Goal: Transaction & Acquisition: Purchase product/service

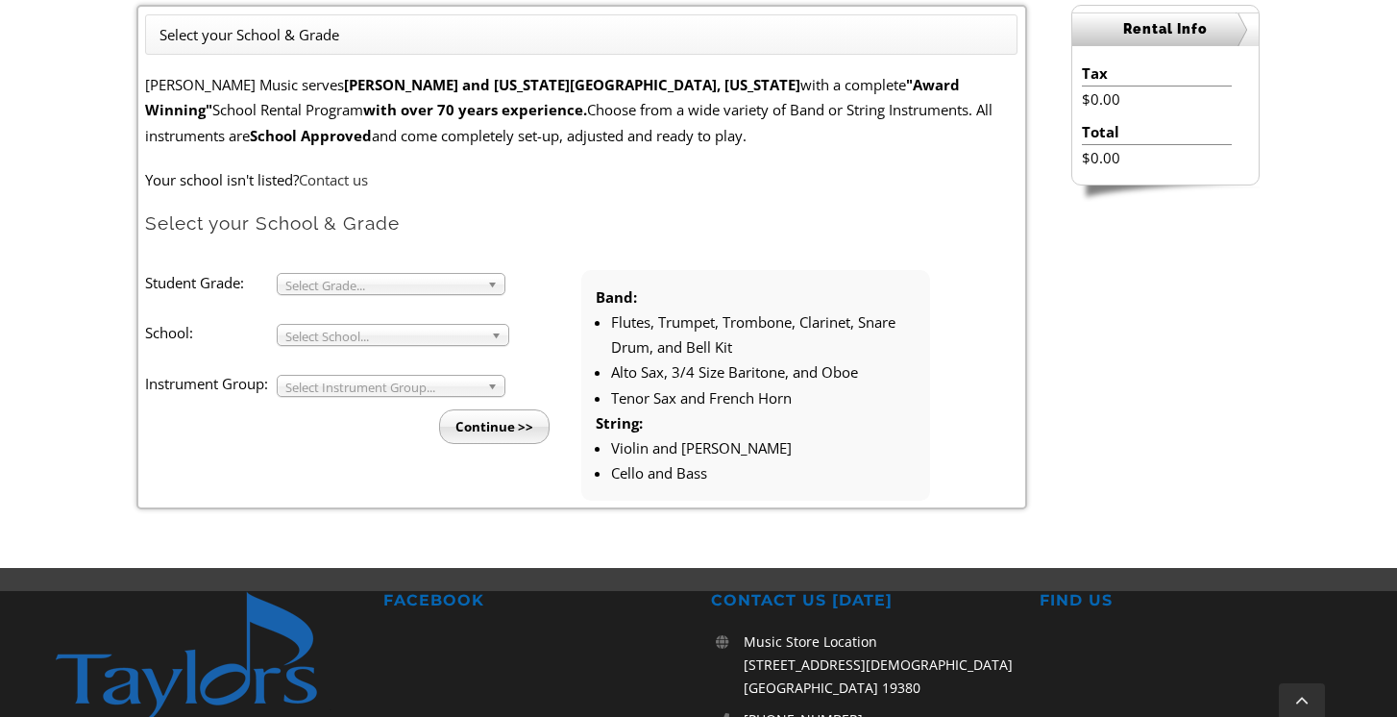
scroll to position [534, 0]
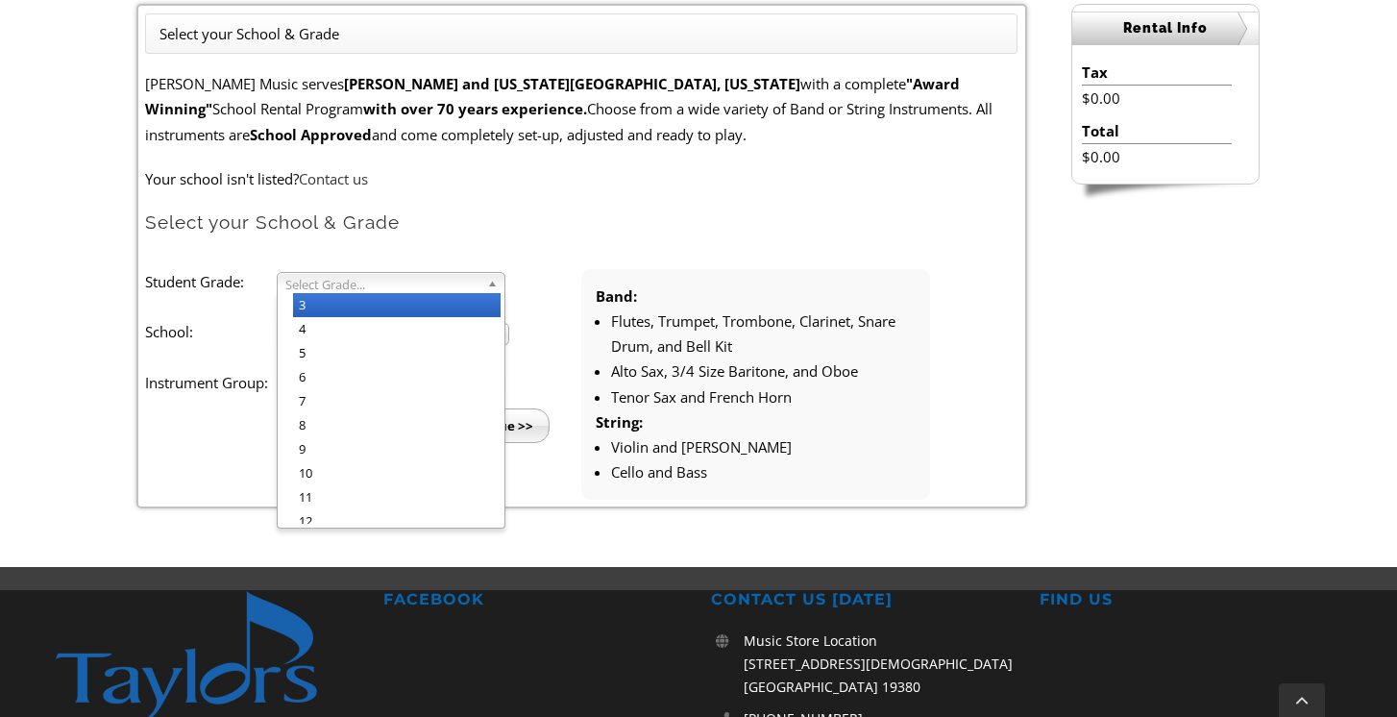
click at [369, 288] on span "Select Grade..." at bounding box center [382, 284] width 194 height 23
click at [341, 307] on li "3" at bounding box center [396, 305] width 207 height 24
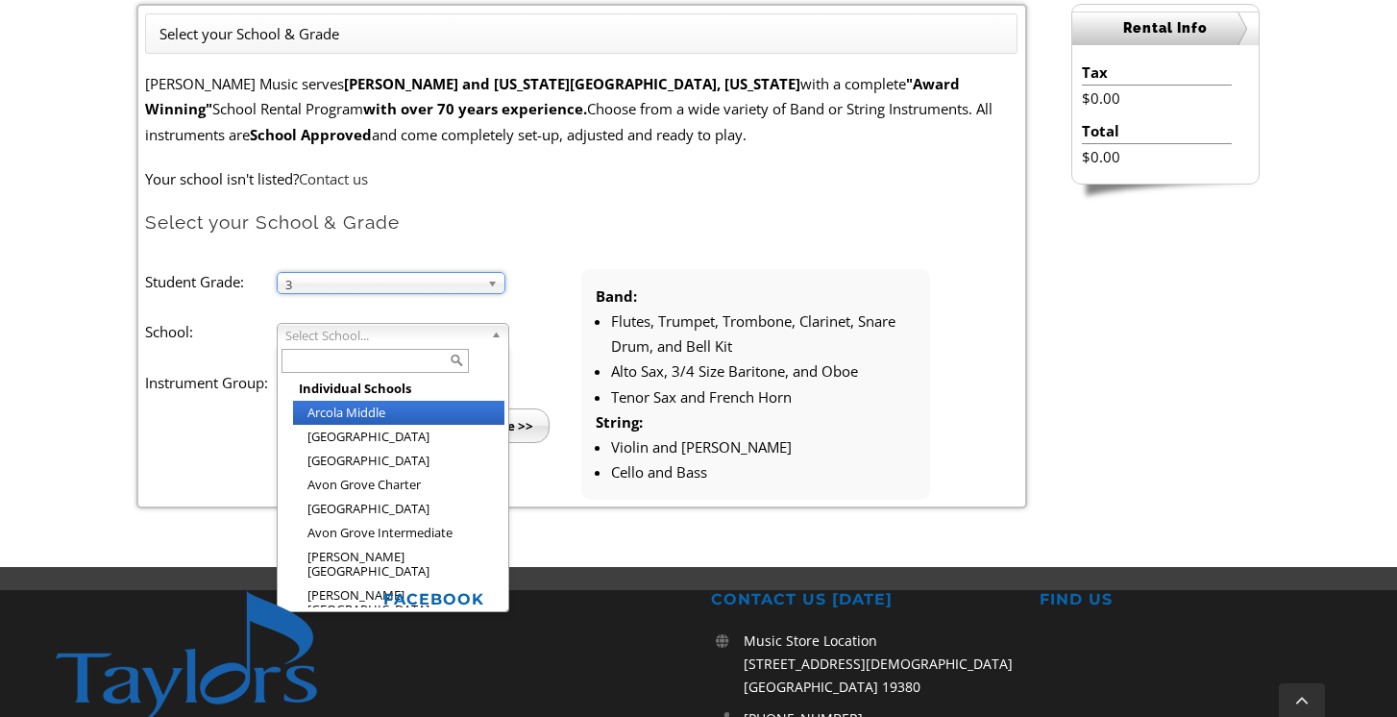
click at [324, 343] on div "Select School... Individual Schools [GEOGRAPHIC_DATA] [GEOGRAPHIC_DATA] [GEOGRA…" at bounding box center [393, 334] width 232 height 22
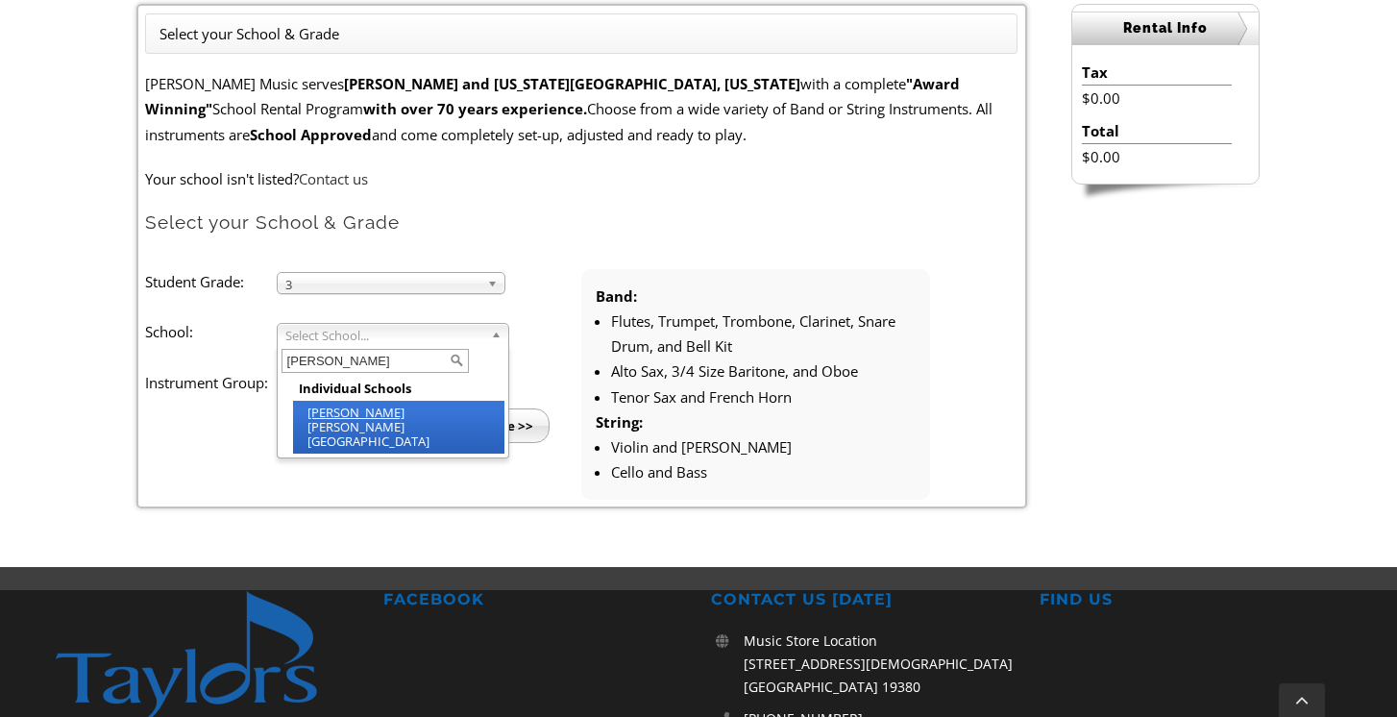
type input "[PERSON_NAME]"
click at [346, 411] on li "[PERSON_NAME] [PERSON_NAME][GEOGRAPHIC_DATA]" at bounding box center [398, 427] width 211 height 53
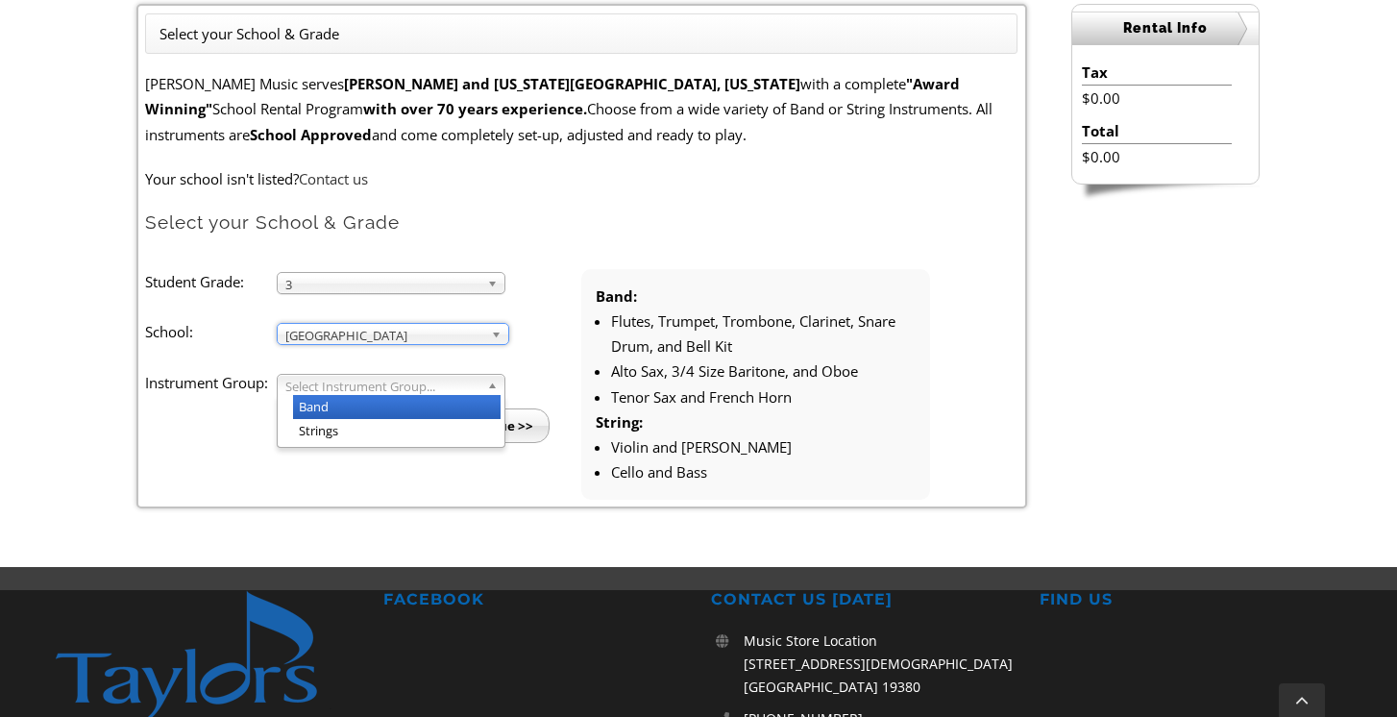
click at [323, 380] on span "Select Instrument Group..." at bounding box center [382, 386] width 194 height 23
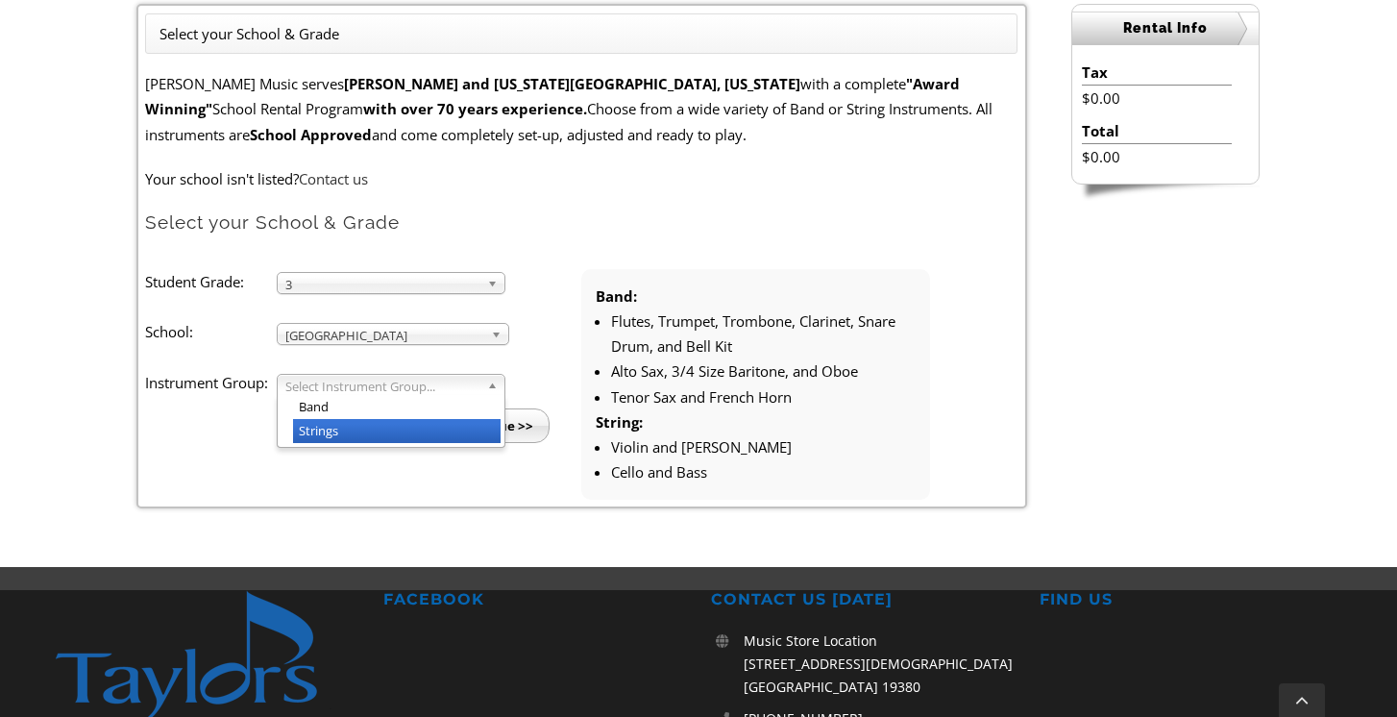
click at [331, 436] on li "Strings" at bounding box center [396, 431] width 207 height 24
click at [489, 438] on input "Continue >>" at bounding box center [494, 425] width 110 height 35
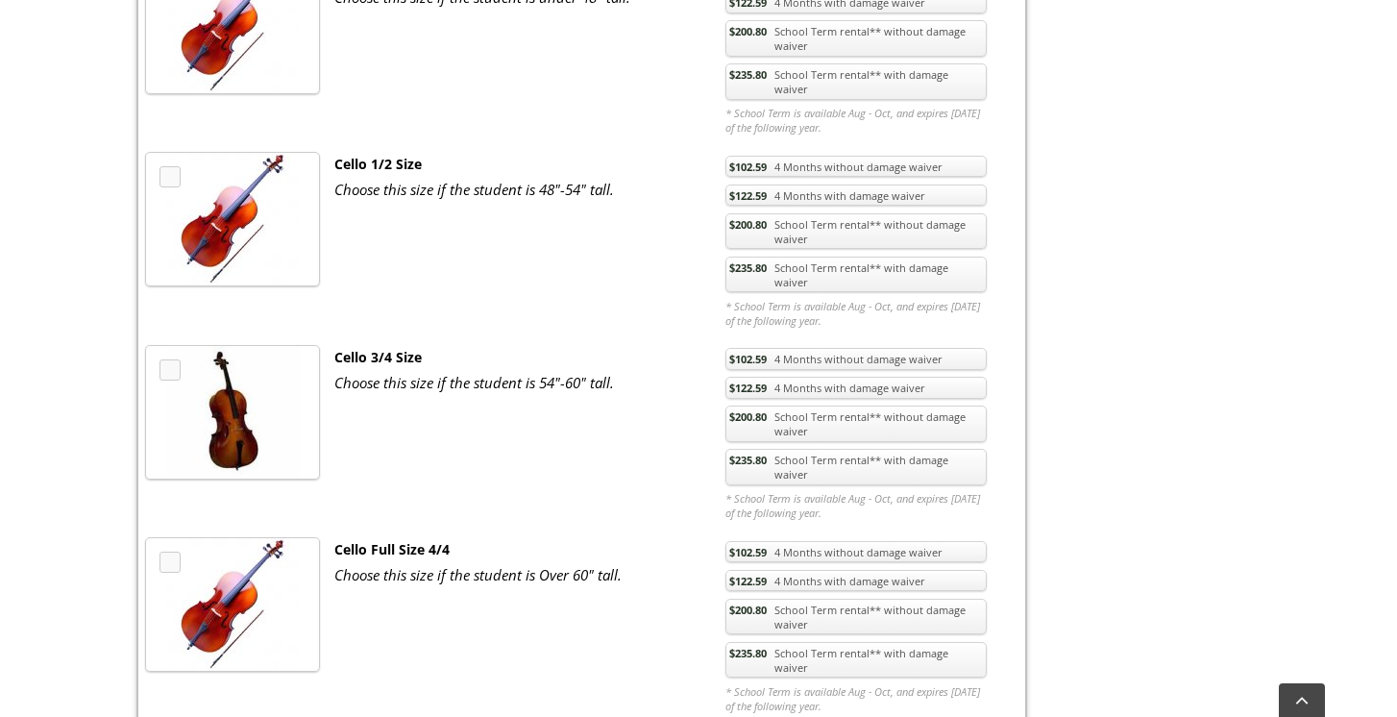
scroll to position [3394, 0]
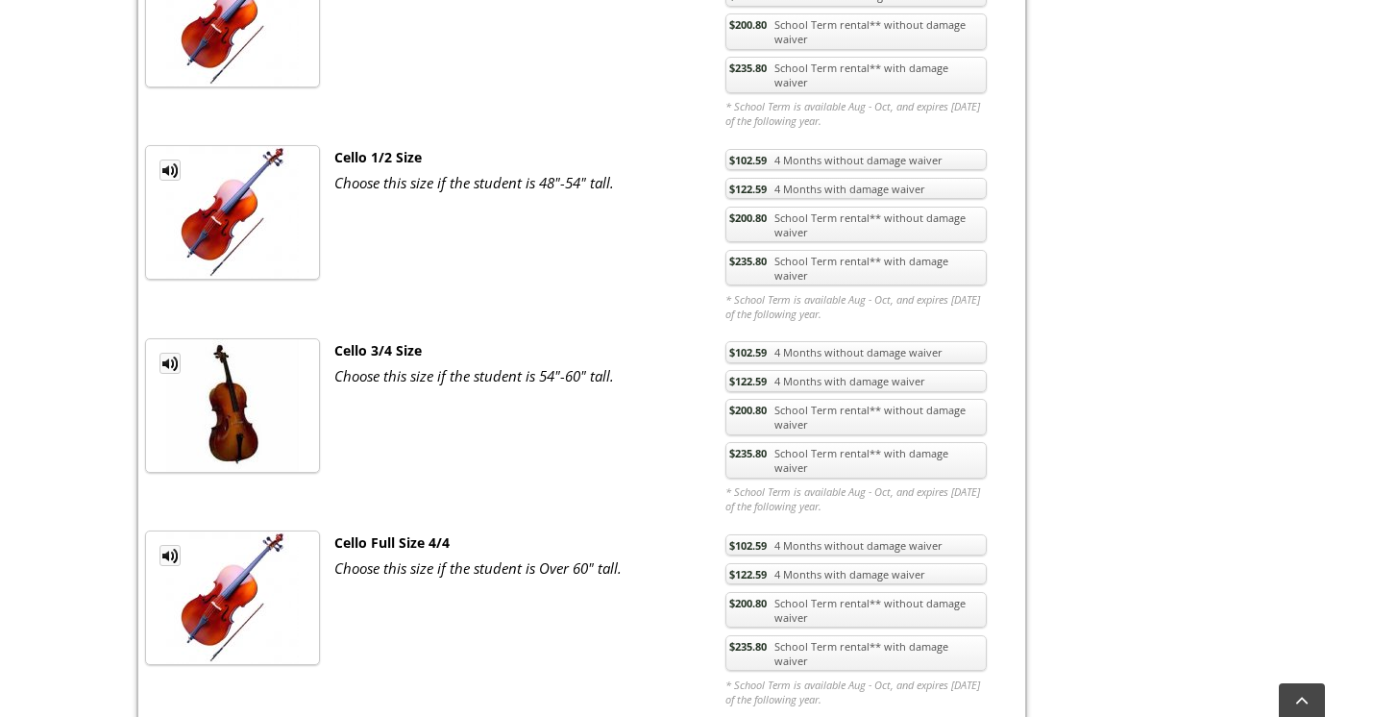
click at [923, 250] on link "$235.80 School Term rental** with damage waiver" at bounding box center [855, 268] width 261 height 37
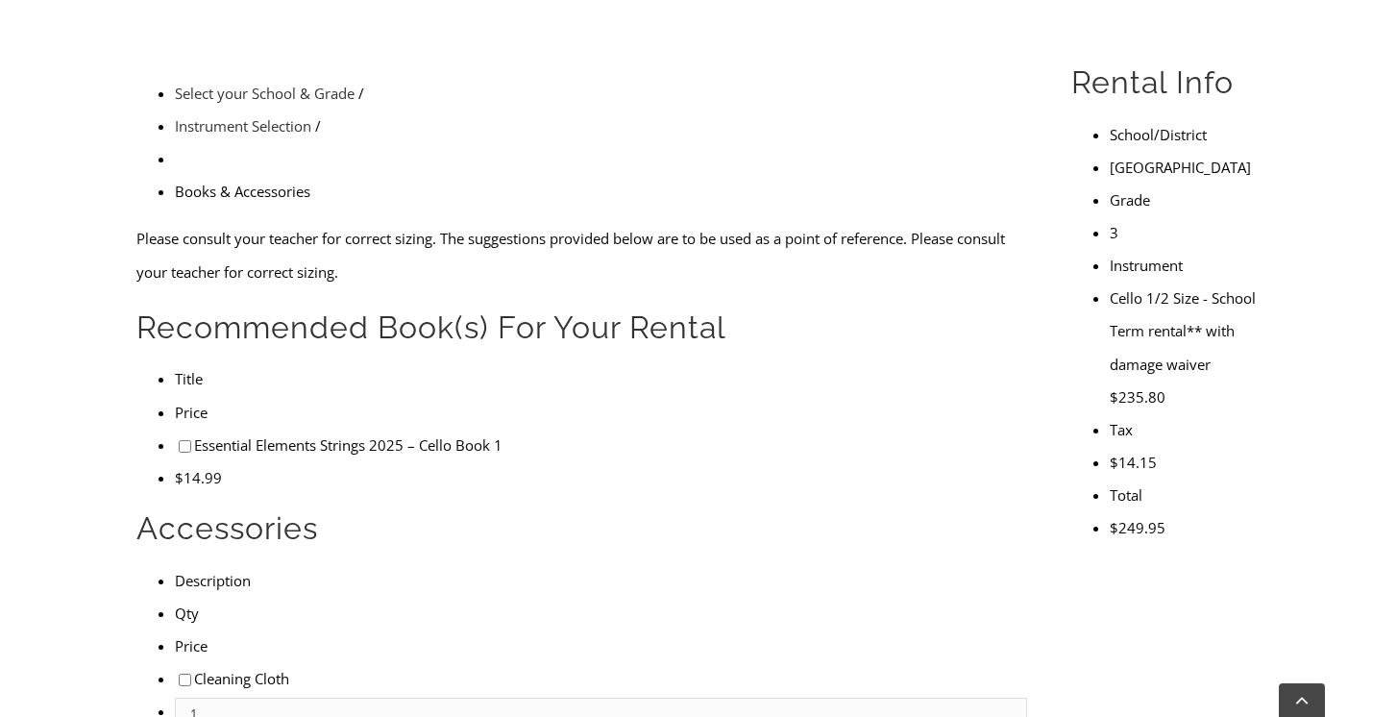
scroll to position [524, 0]
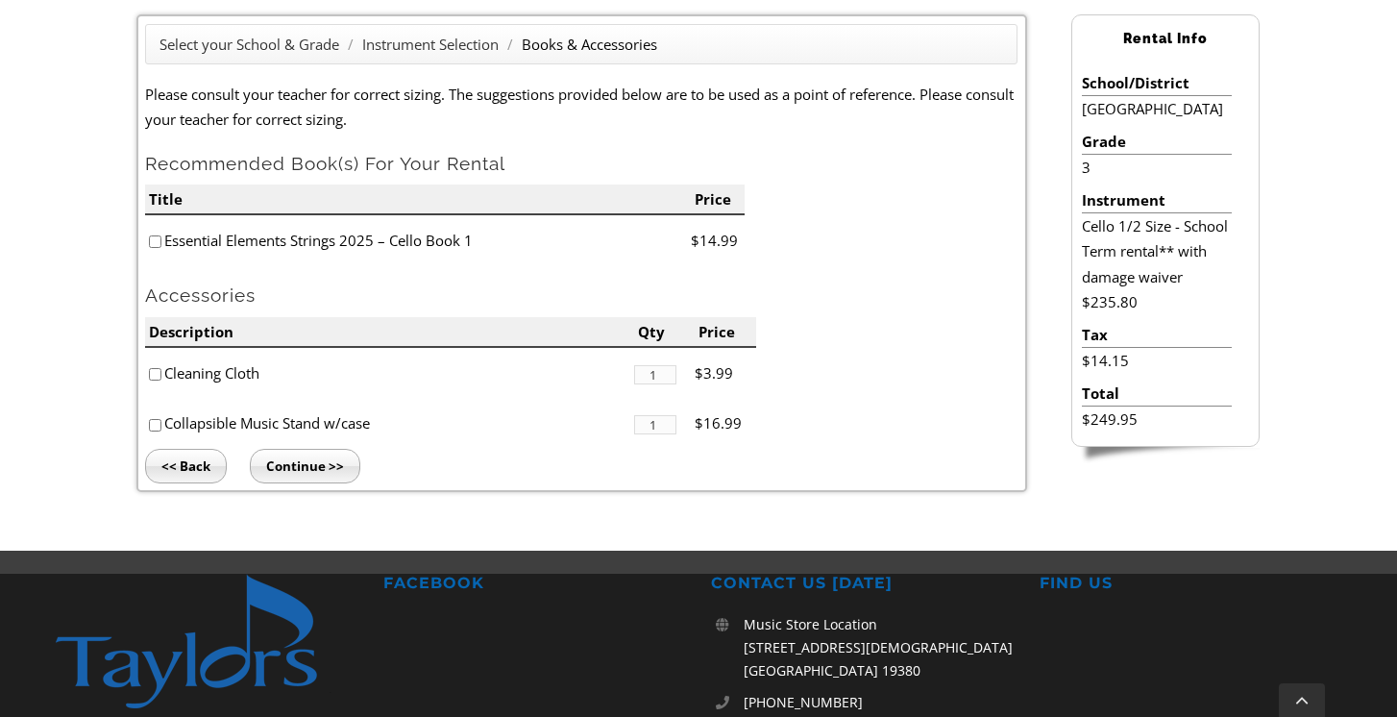
click at [158, 241] on input"] "checkbox" at bounding box center [155, 241] width 12 height 12
checkbox input"] "true"
